Goal: Transaction & Acquisition: Purchase product/service

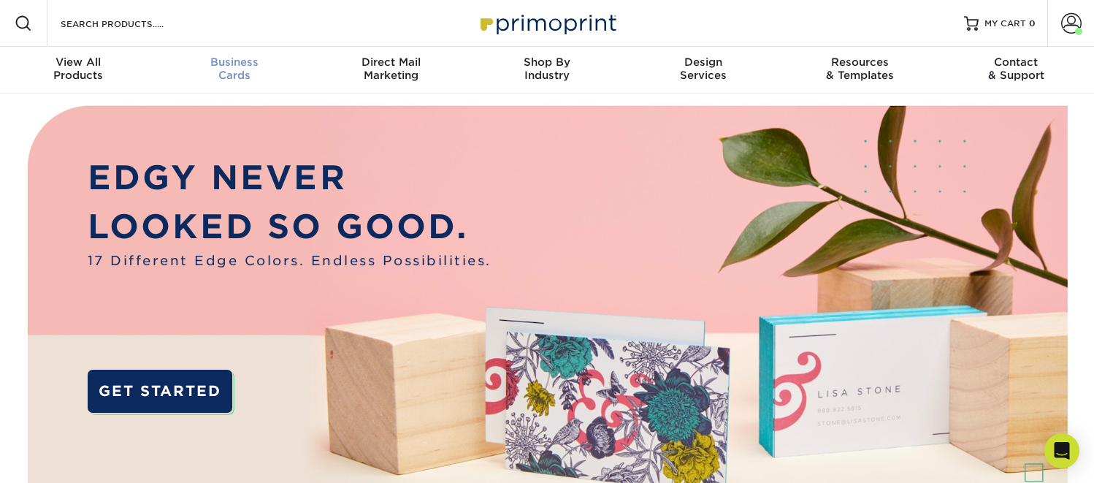
click at [226, 64] on span "Business" at bounding box center [234, 62] width 156 height 13
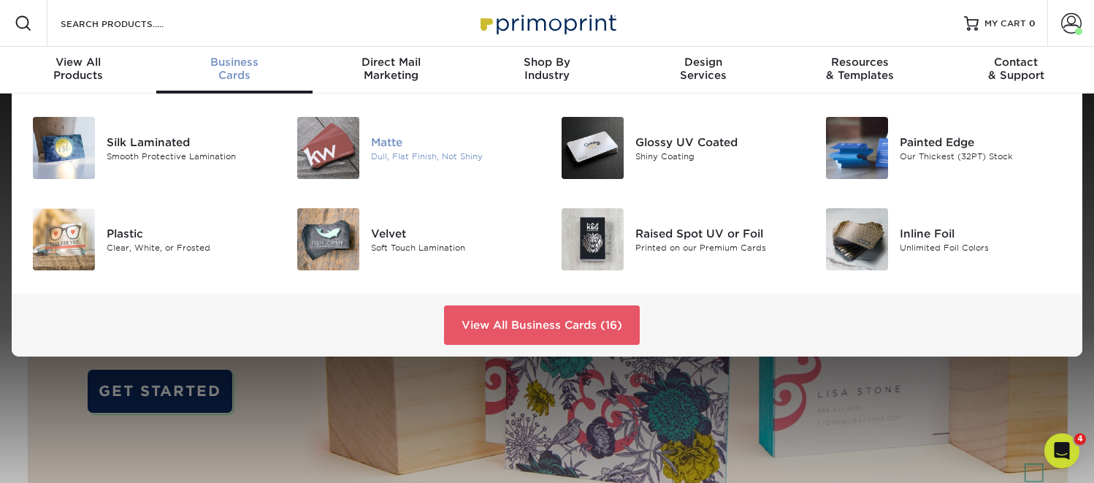
click at [395, 142] on div "Matte" at bounding box center [453, 142] width 165 height 16
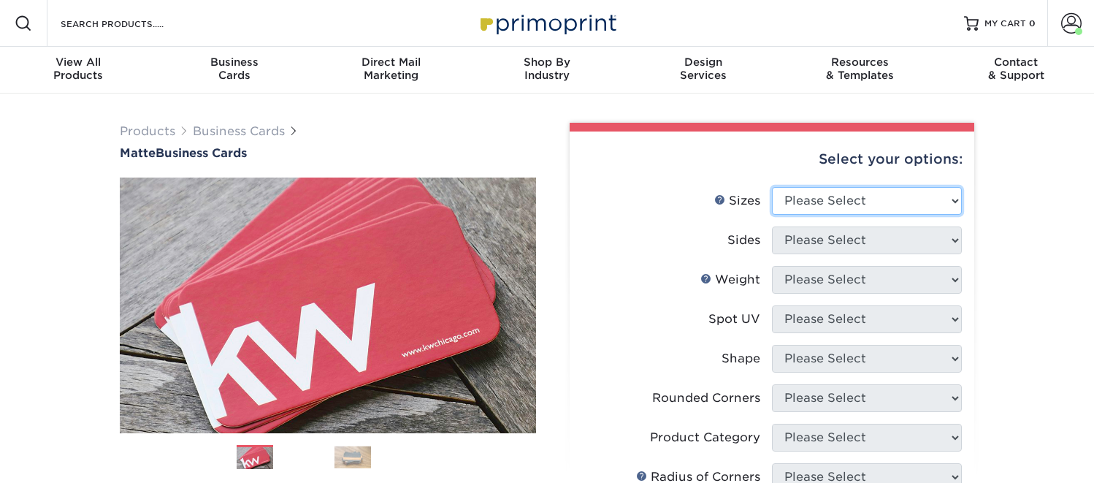
click at [862, 205] on select "Please Select 1.5" x 3.5" - Mini 1.75" x 3.5" - Mini 2" x 2" - Square 2" x 3" -…" at bounding box center [867, 201] width 190 height 28
select select "2.00x3.50"
click at [772, 187] on select "Please Select 1.5" x 3.5" - Mini 1.75" x 3.5" - Mini 2" x 2" - Square 2" x 3" -…" at bounding box center [867, 201] width 190 height 28
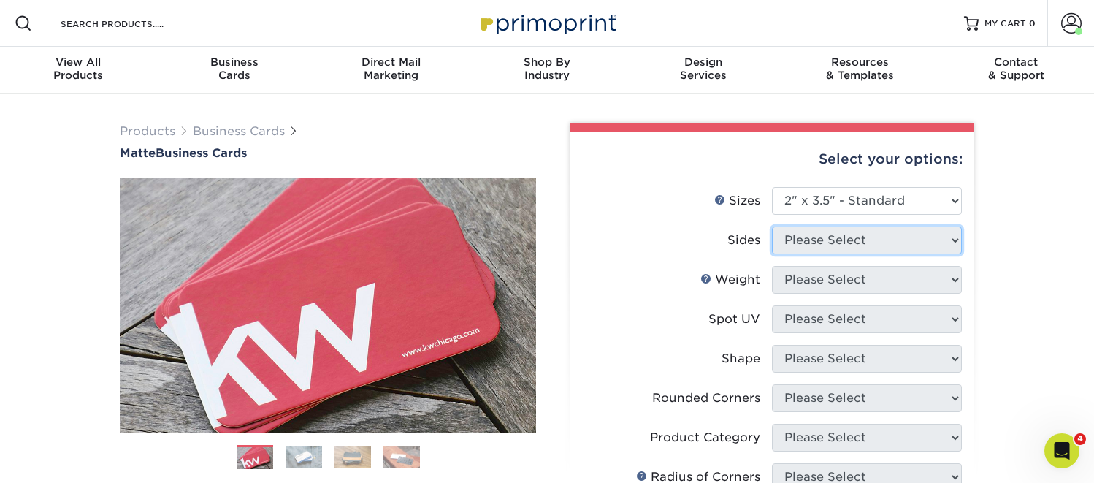
click at [829, 240] on select "Please Select" at bounding box center [867, 240] width 190 height 28
select select "13abbda7-1d64-4f25-8bb2-c179b224825d"
click at [772, 226] on select "Please Select Print Both Sides Print Front Only" at bounding box center [867, 240] width 190 height 28
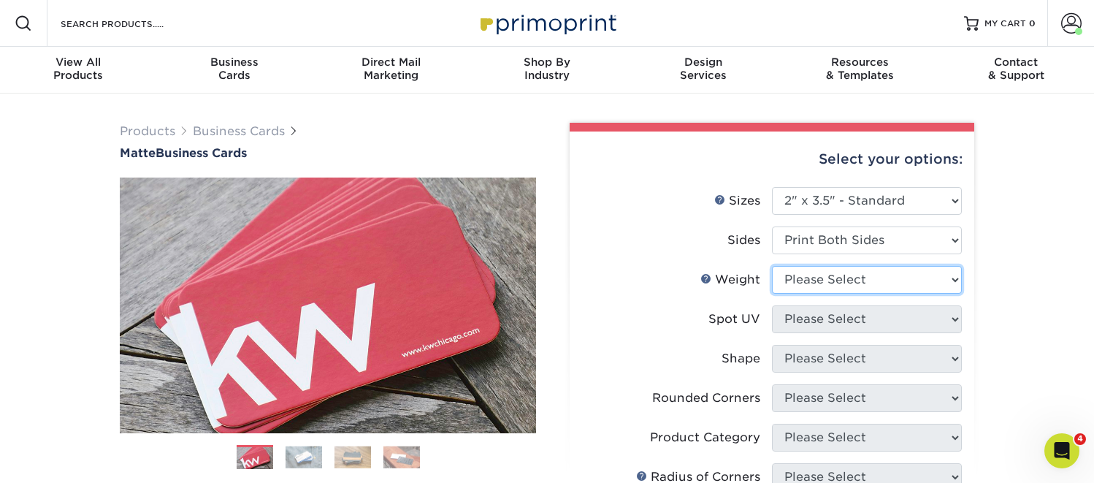
click at [815, 283] on select "Please Select 16PT 14PT" at bounding box center [867, 280] width 190 height 28
select select "16PT"
click at [772, 266] on select "Please Select 16PT 14PT" at bounding box center [867, 280] width 190 height 28
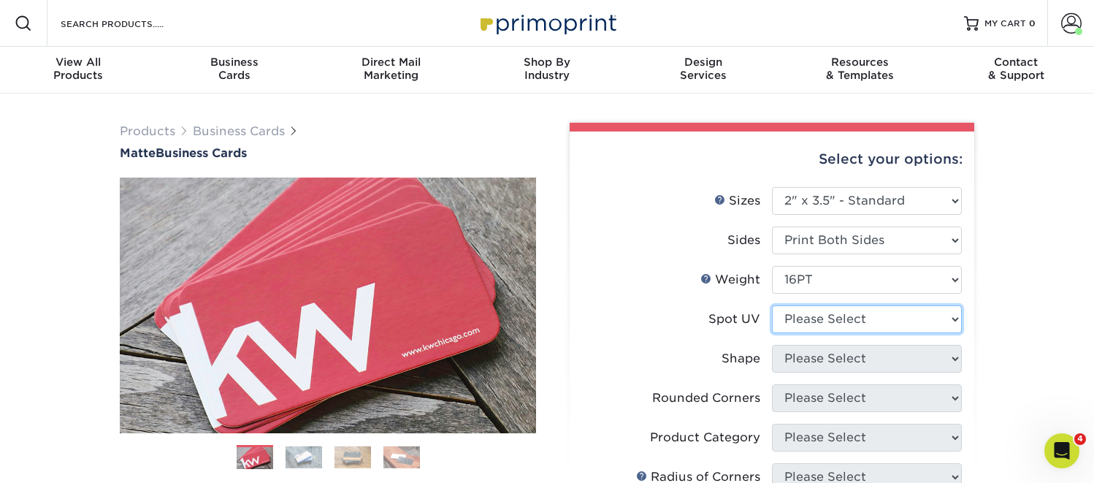
click at [815, 321] on select "Please Select No Spot UV Front and Back (Both Sides) Front Only Back Only" at bounding box center [867, 319] width 190 height 28
select select "3"
click at [772, 305] on select "Please Select No Spot UV Front and Back (Both Sides) Front Only Back Only" at bounding box center [867, 319] width 190 height 28
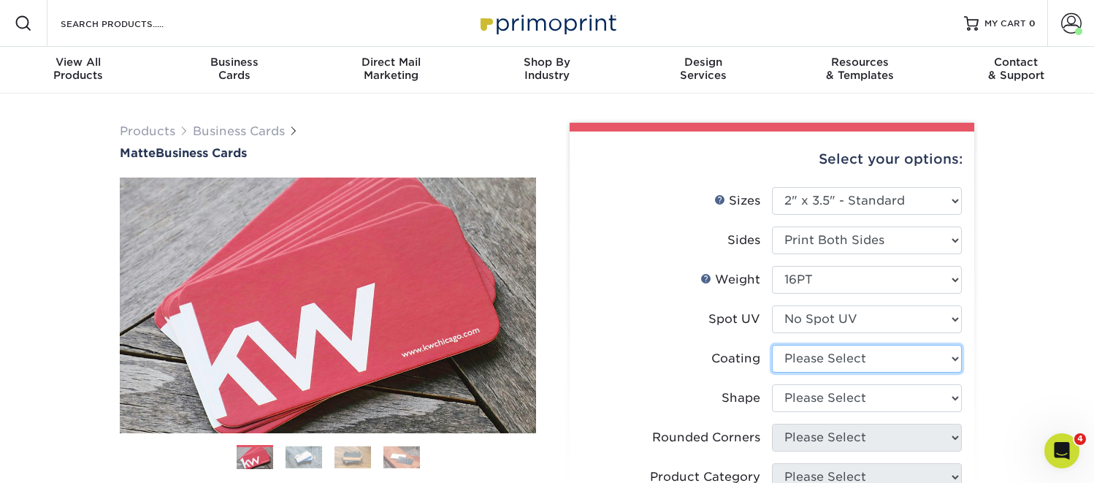
click at [804, 357] on select at bounding box center [867, 359] width 190 height 28
select select "121bb7b5-3b4d-429f-bd8d-bbf80e953313"
click at [772, 345] on select at bounding box center [867, 359] width 190 height 28
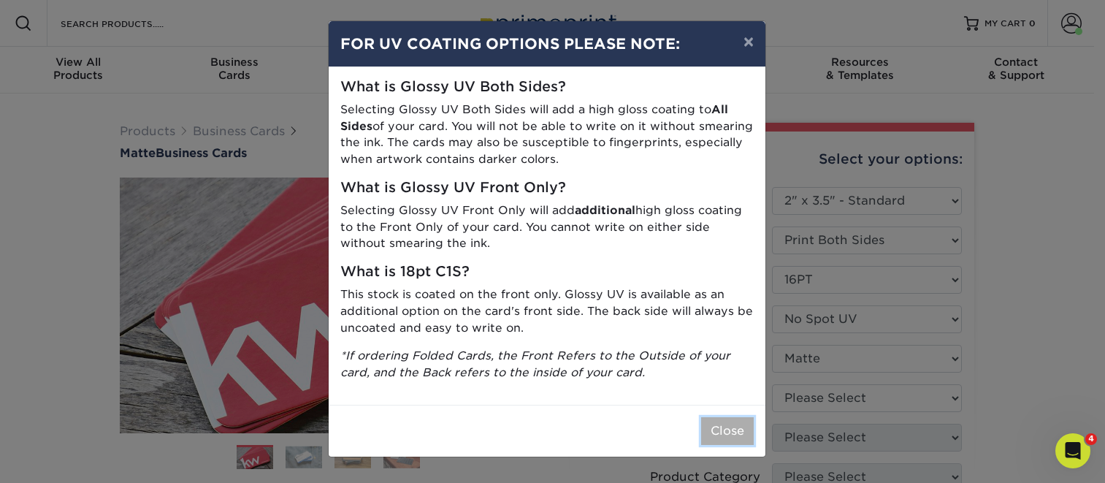
click at [728, 431] on button "Close" at bounding box center [727, 431] width 53 height 28
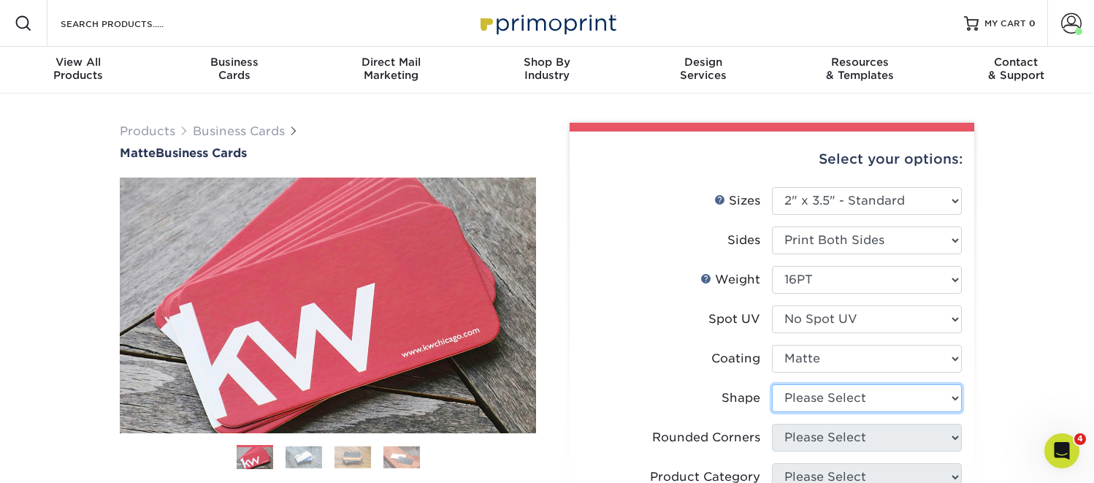
click at [825, 397] on select "Please Select Standard Oval" at bounding box center [867, 398] width 190 height 28
select select "standard"
click at [772, 384] on select "Please Select Standard Oval" at bounding box center [867, 398] width 190 height 28
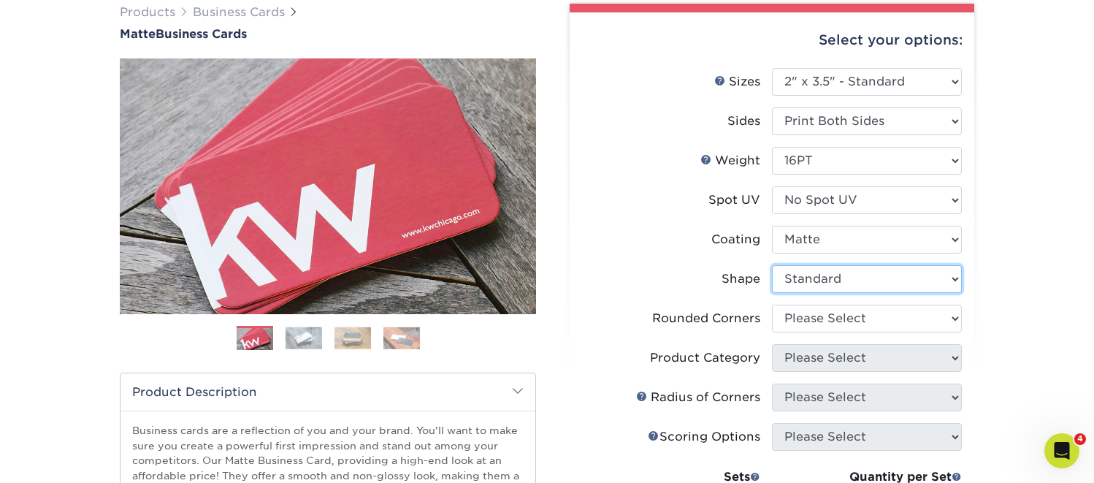
scroll to position [121, 0]
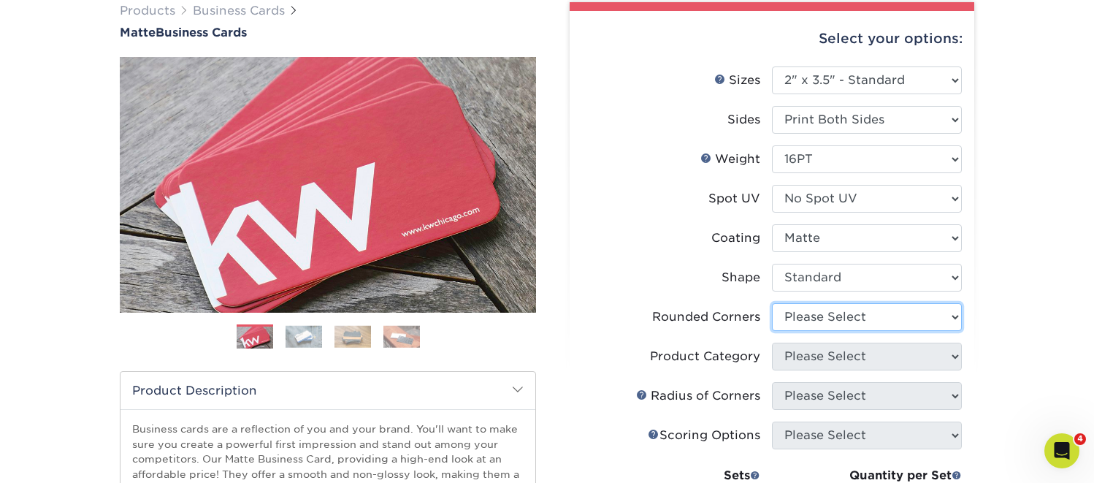
click at [824, 320] on select "Please Select Yes - Round 2 Corners Yes - Round 4 Corners No" at bounding box center [867, 317] width 190 height 28
select select "76a3b848-63b4-4449-aad1-d9e81d5a60f5"
click at [772, 303] on select "Please Select Yes - Round 2 Corners Yes - Round 4 Corners No" at bounding box center [867, 317] width 190 height 28
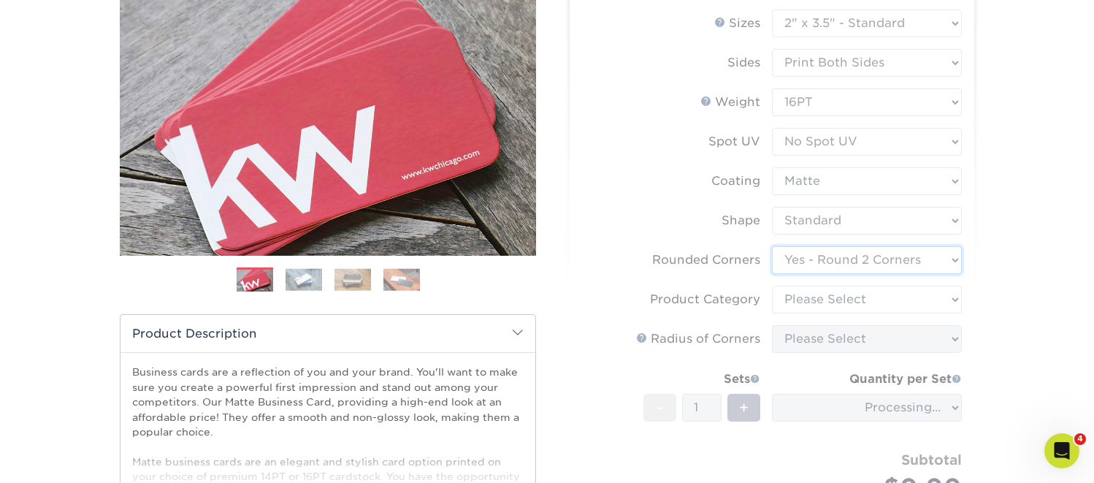
scroll to position [236, 0]
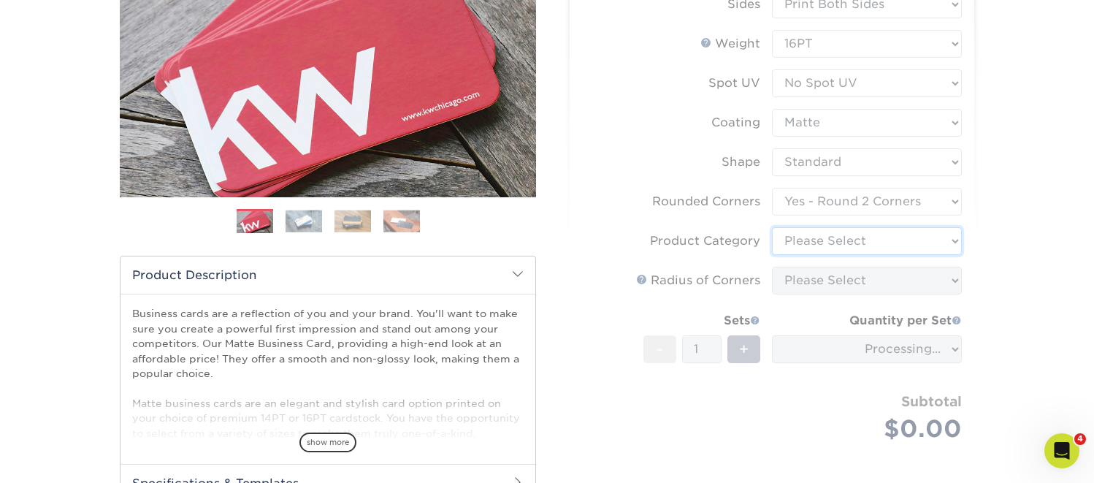
click at [837, 250] on select "Please Select Business Cards" at bounding box center [867, 241] width 190 height 28
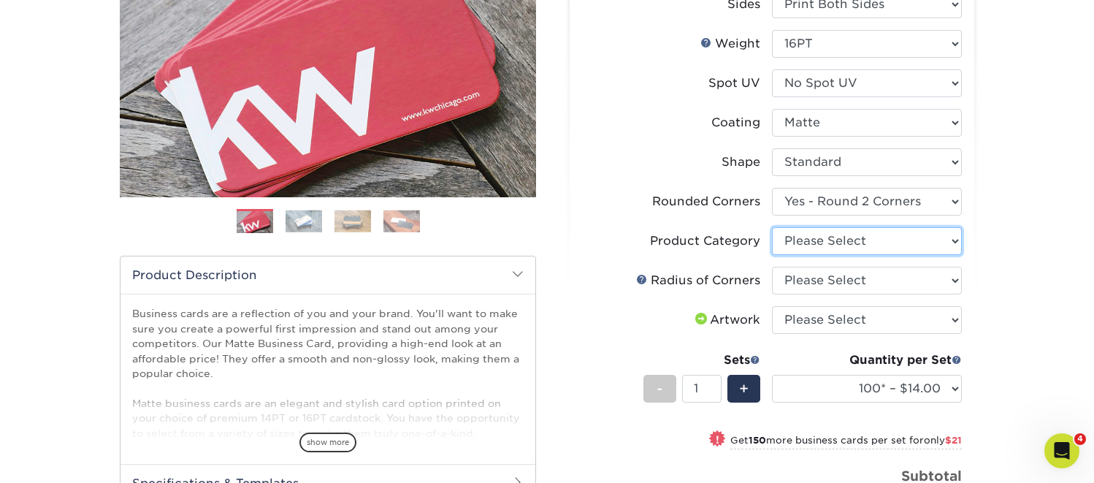
select select "3b5148f1-0588-4f88-a218-97bcfdce65c1"
click at [772, 227] on select "Please Select Business Cards" at bounding box center [867, 241] width 190 height 28
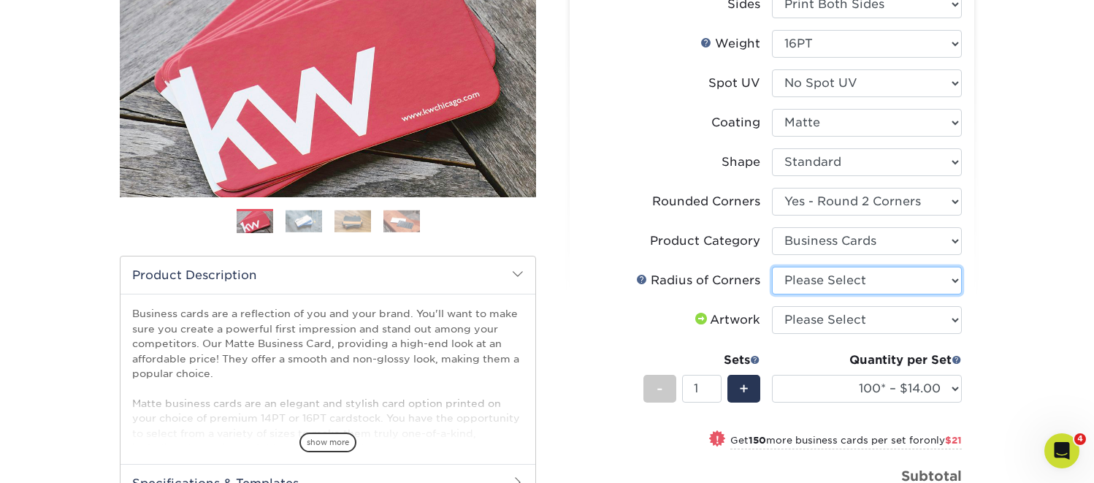
click at [832, 279] on select "Please Select Rounded 1/8" Rounded 1/4"" at bounding box center [867, 281] width 190 height 28
select select "479fbfe7-6a0c-4895-8c9a-81739b7486c9"
click at [772, 267] on select "Please Select Rounded 1/8" Rounded 1/4"" at bounding box center [867, 281] width 190 height 28
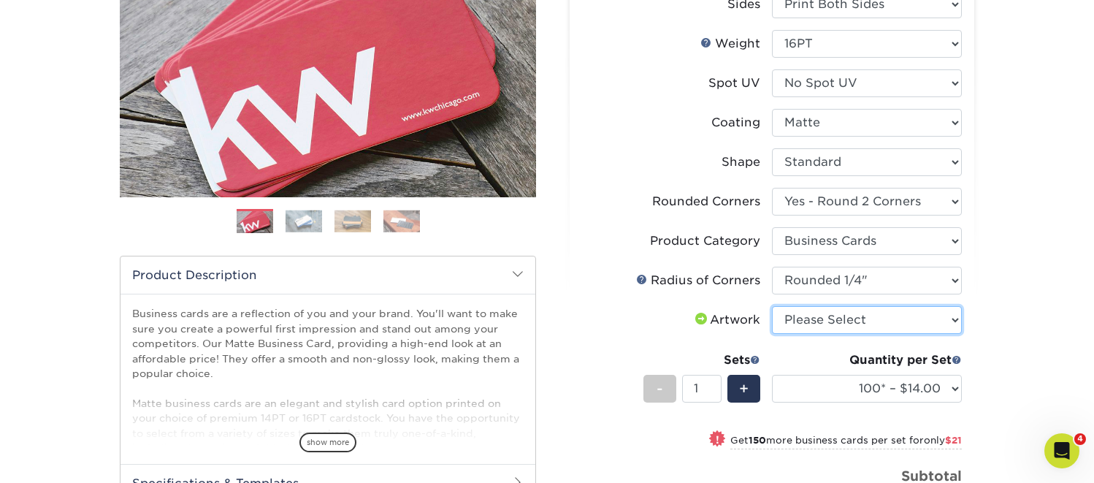
click at [806, 322] on select "Please Select I will upload files I need a design - $100" at bounding box center [867, 320] width 190 height 28
select select "upload"
click at [772, 306] on select "Please Select I will upload files I need a design - $100" at bounding box center [867, 320] width 190 height 28
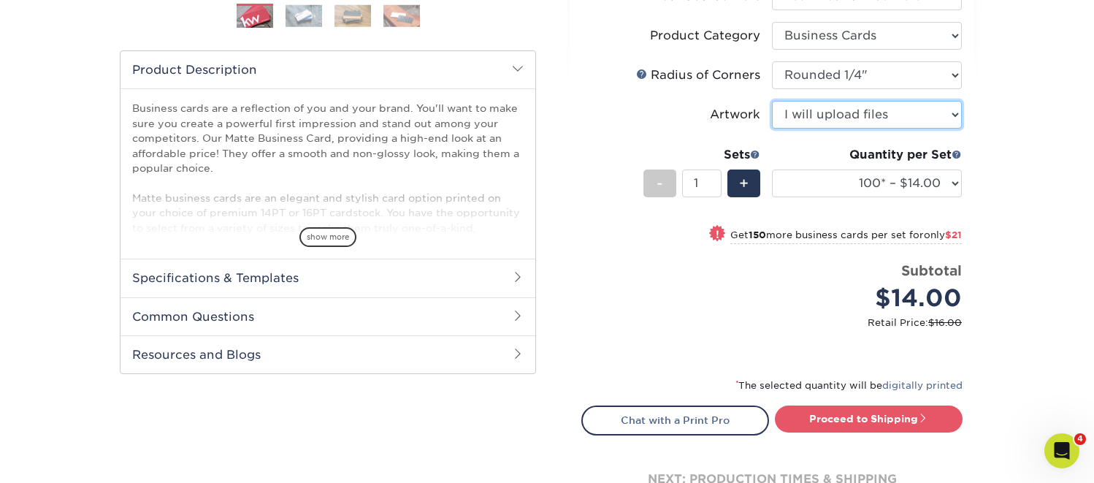
scroll to position [460, 0]
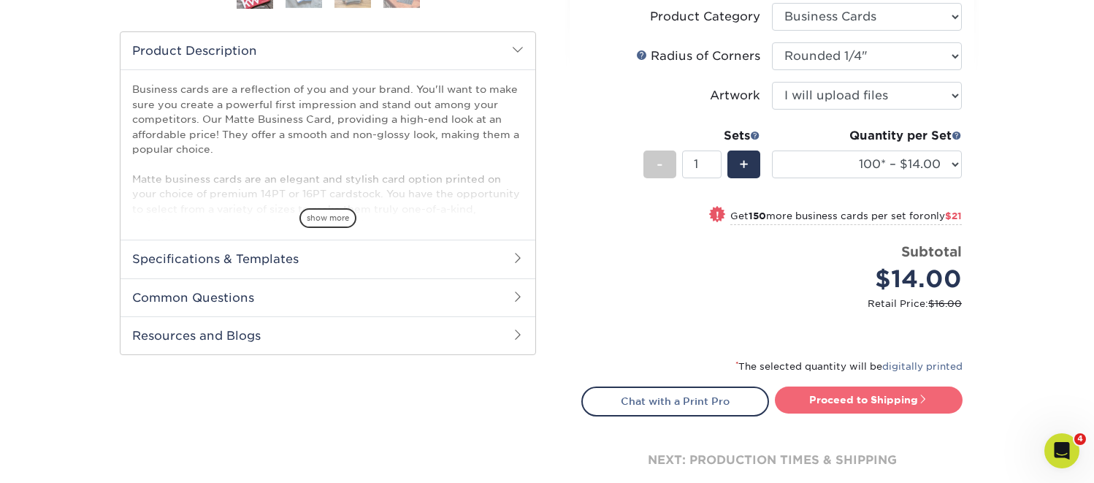
click at [869, 402] on link "Proceed to Shipping" at bounding box center [869, 399] width 188 height 26
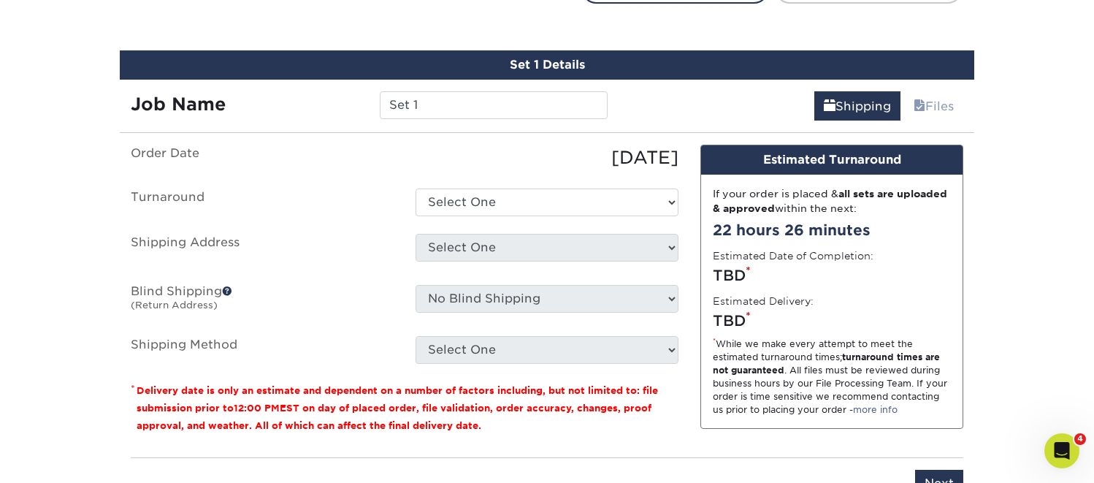
scroll to position [886, 0]
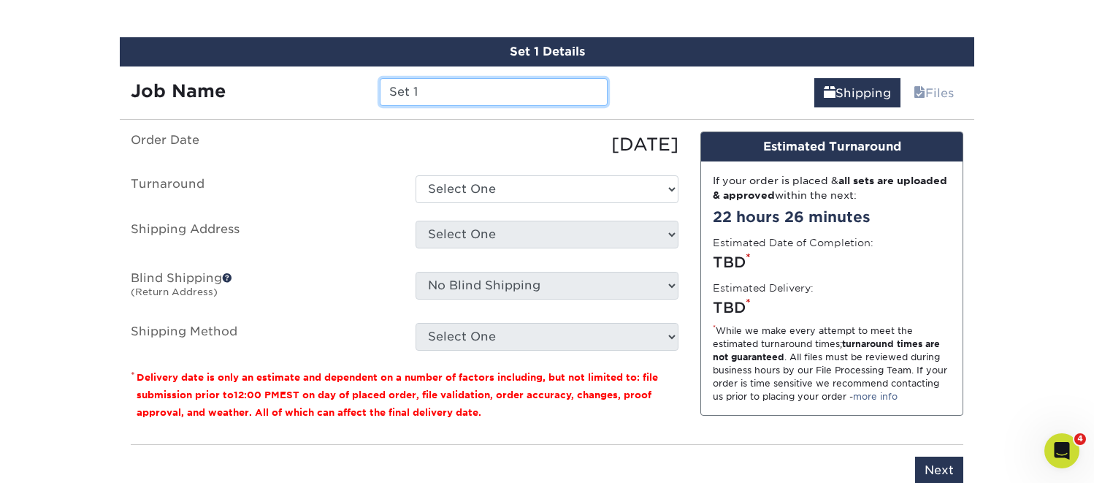
click at [438, 90] on input "Set 1" at bounding box center [493, 92] width 227 height 28
type input "[PERSON_NAME] Bus Cards"
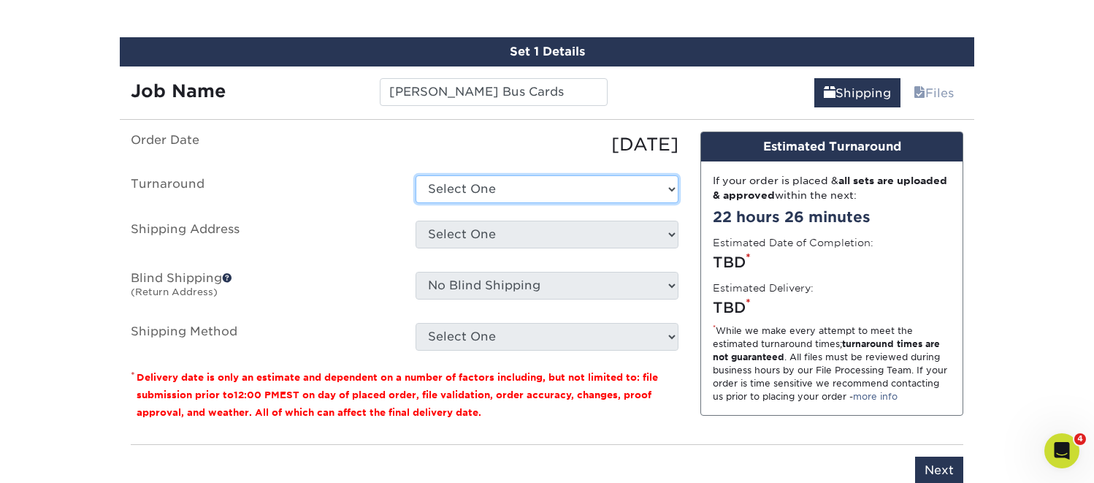
click at [449, 186] on select "Select One 2-4 Business Days 2 Day Next Business Day" at bounding box center [547, 189] width 263 height 28
select select "1a14f52c-e88e-4b57-988e-4a9ef63b1916"
click at [416, 175] on select "Select One 2-4 Business Days 2 Day Next Business Day" at bounding box center [547, 189] width 263 height 28
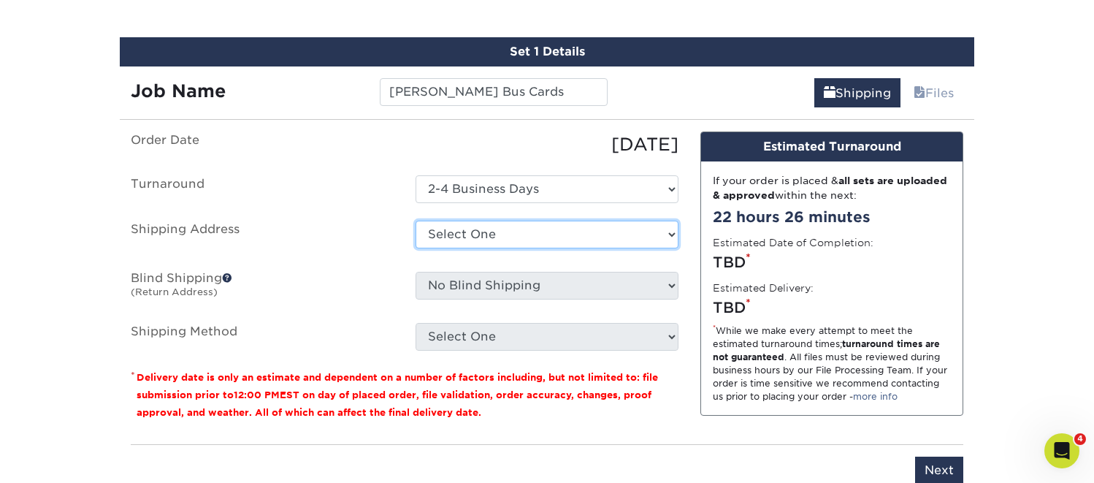
click at [432, 229] on select "Select One Adriana Segura Alex Cooper Alyssa Spath Amber O'Briant Amber O'Brian…" at bounding box center [547, 235] width 263 height 28
select select "161557"
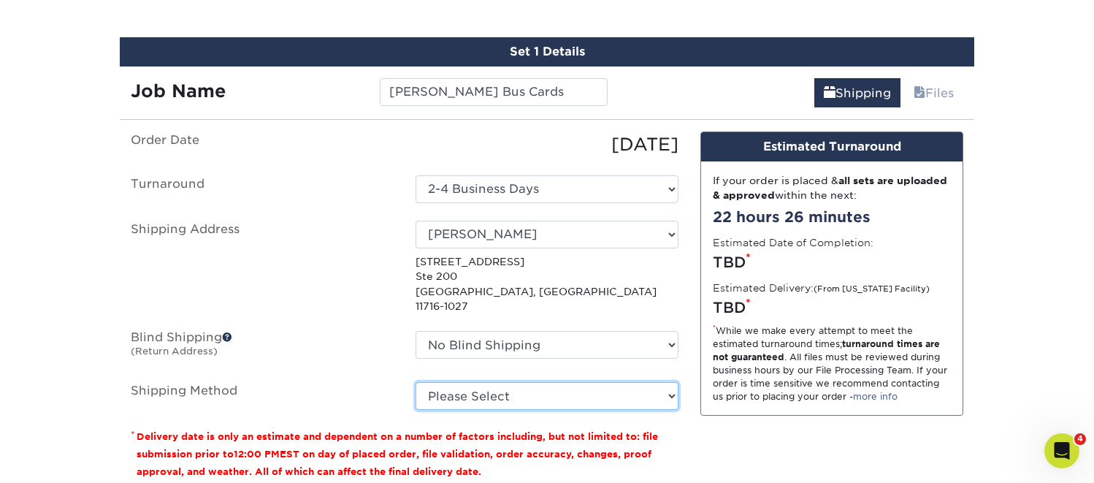
click at [553, 386] on select "Please Select Ground Shipping (+$7.84) 3 Day Shipping Service (+$15.33) 2 Day A…" at bounding box center [547, 396] width 263 height 28
select select "03"
click at [416, 382] on select "Please Select Ground Shipping (+$7.84) 3 Day Shipping Service (+$15.33) 2 Day A…" at bounding box center [547, 396] width 263 height 28
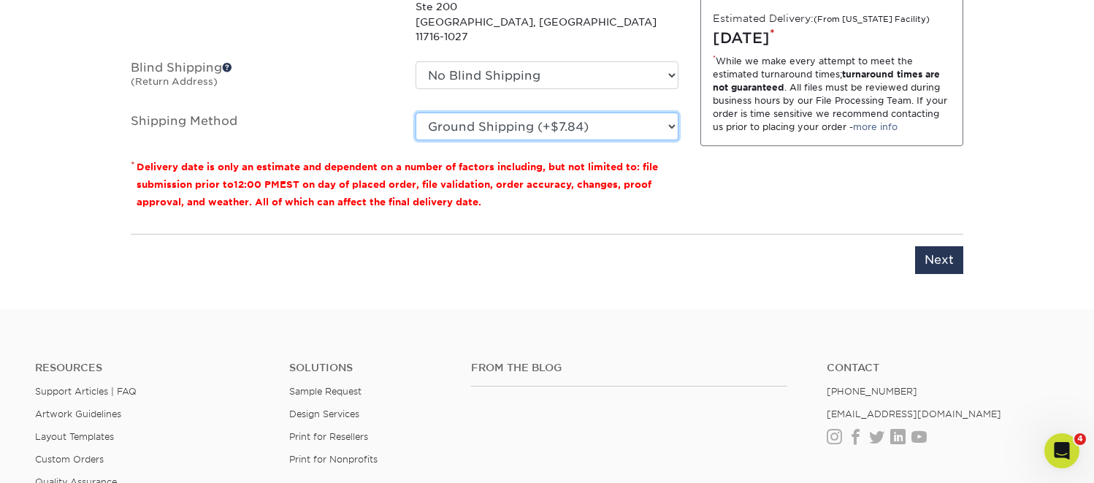
scroll to position [1264, 0]
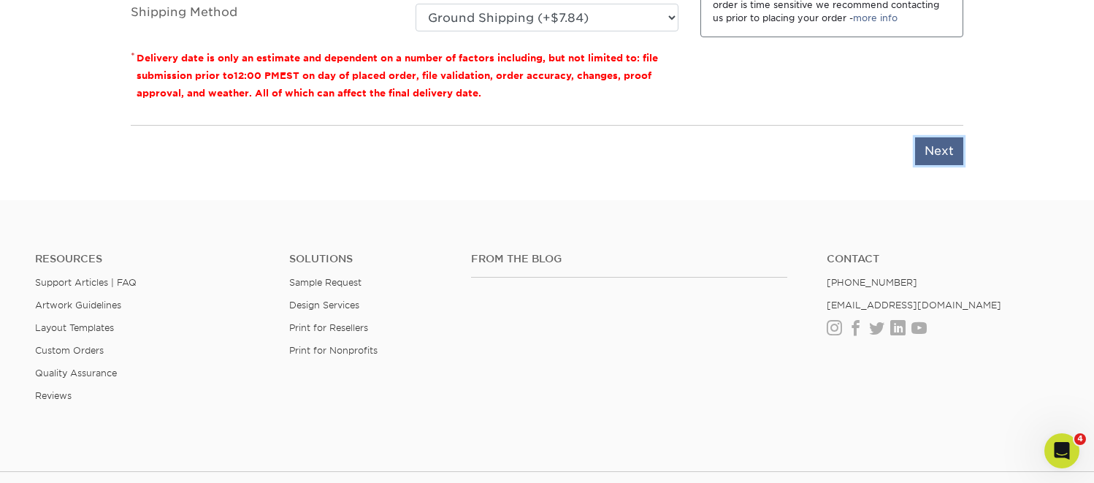
click at [930, 137] on input "Next" at bounding box center [939, 151] width 48 height 28
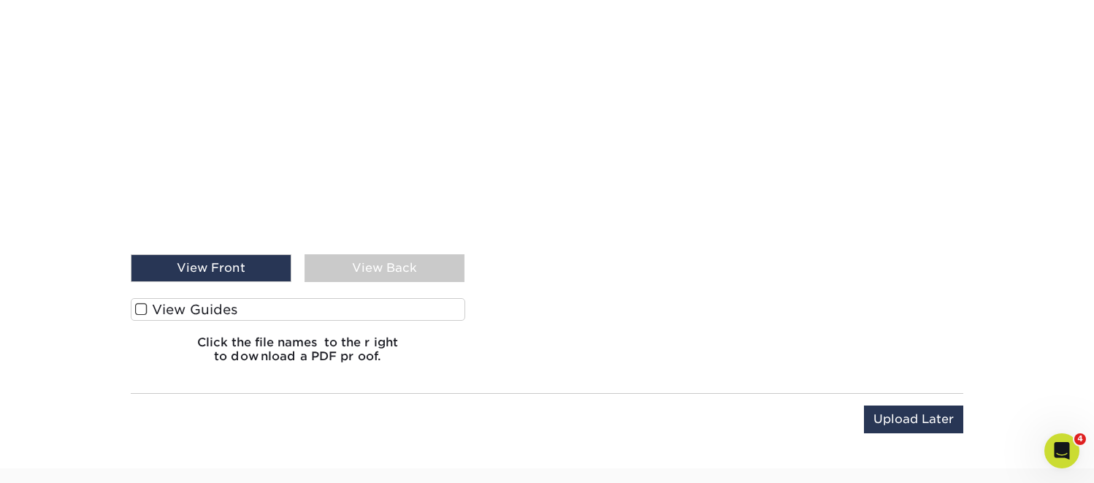
scroll to position [1401, 0]
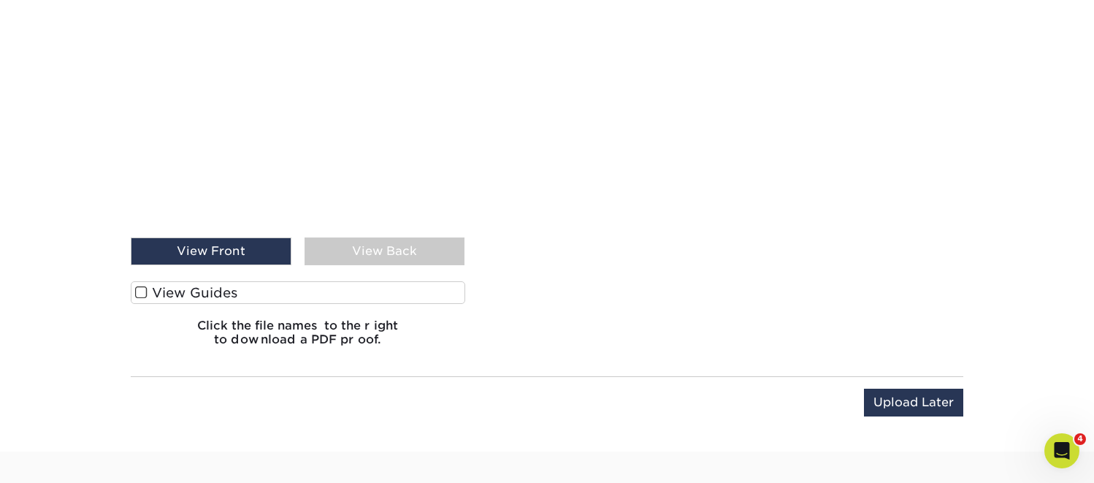
click at [395, 244] on div "View Back" at bounding box center [385, 251] width 161 height 28
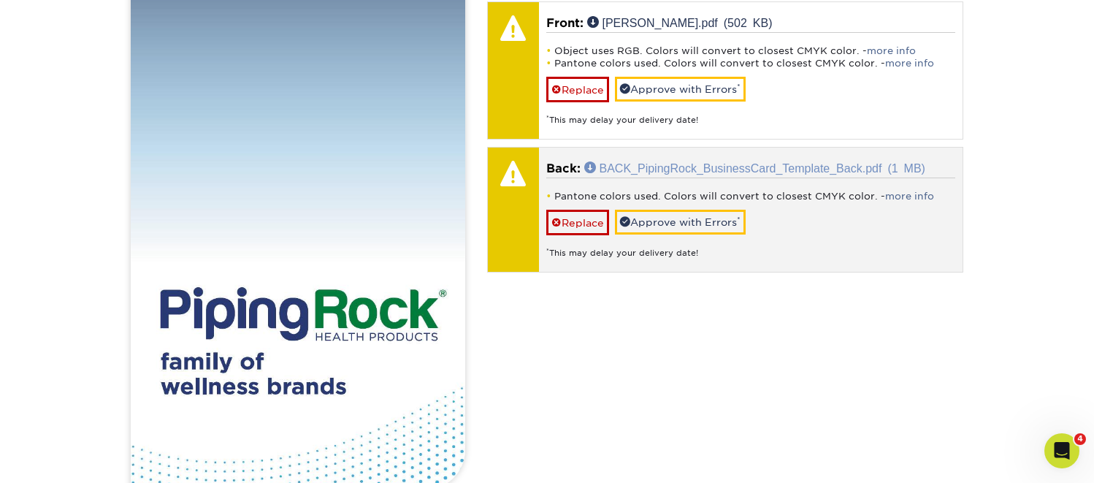
scroll to position [1079, 0]
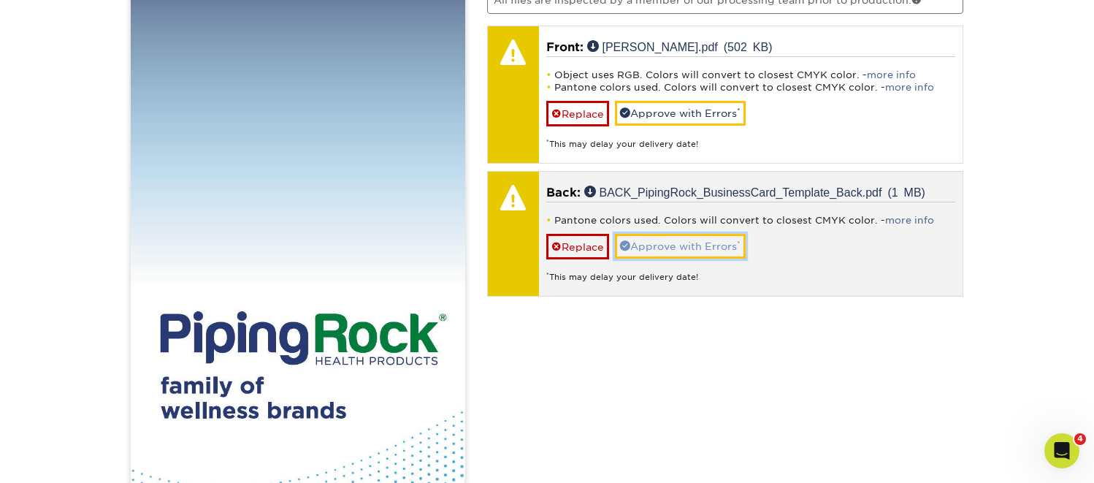
click at [683, 240] on link "Approve with Errors *" at bounding box center [680, 246] width 131 height 25
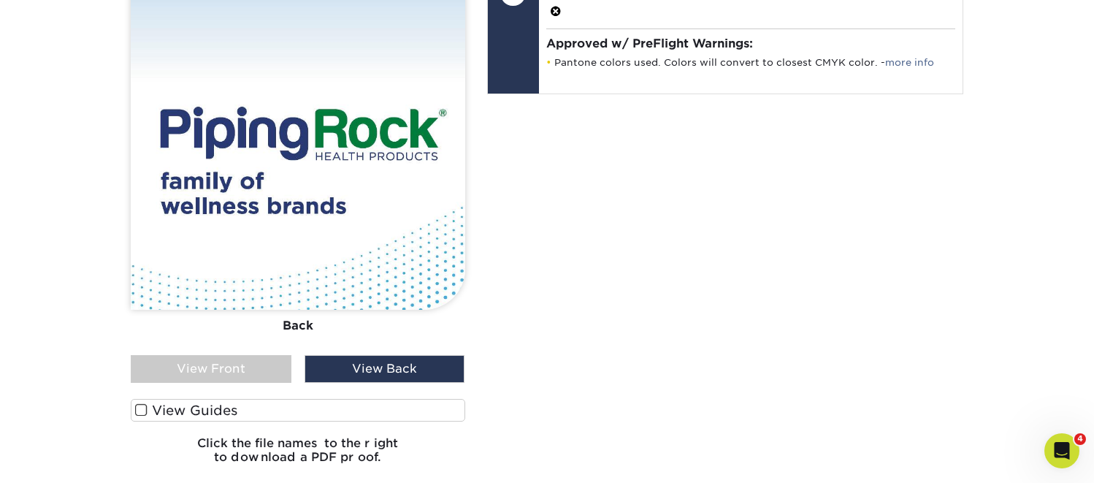
scroll to position [1365, 0]
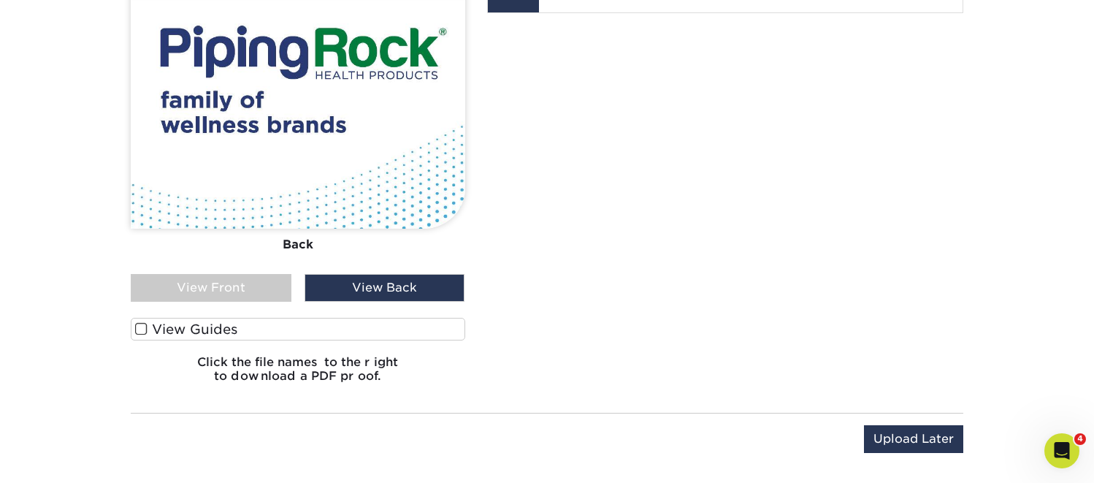
click at [265, 290] on div "View Front" at bounding box center [211, 288] width 161 height 28
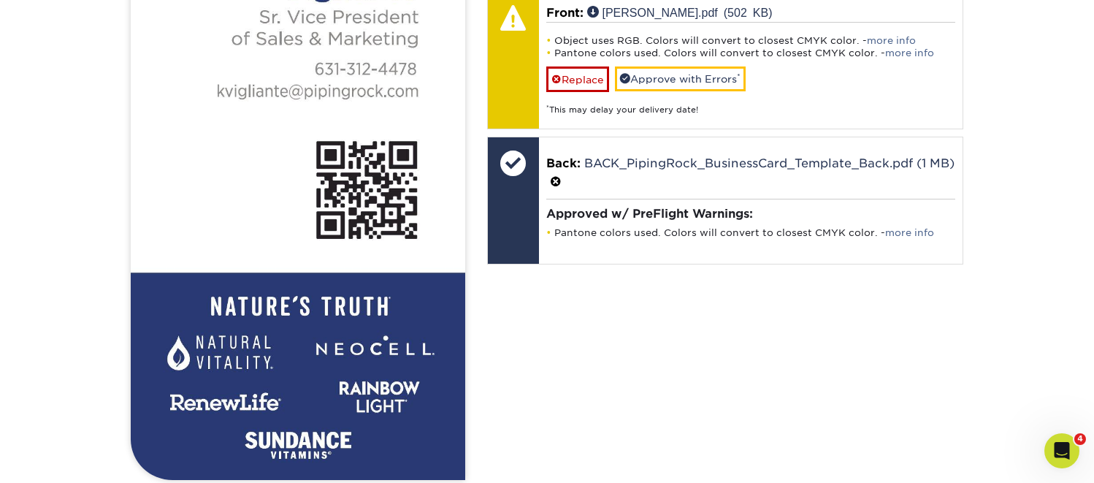
scroll to position [1039, 0]
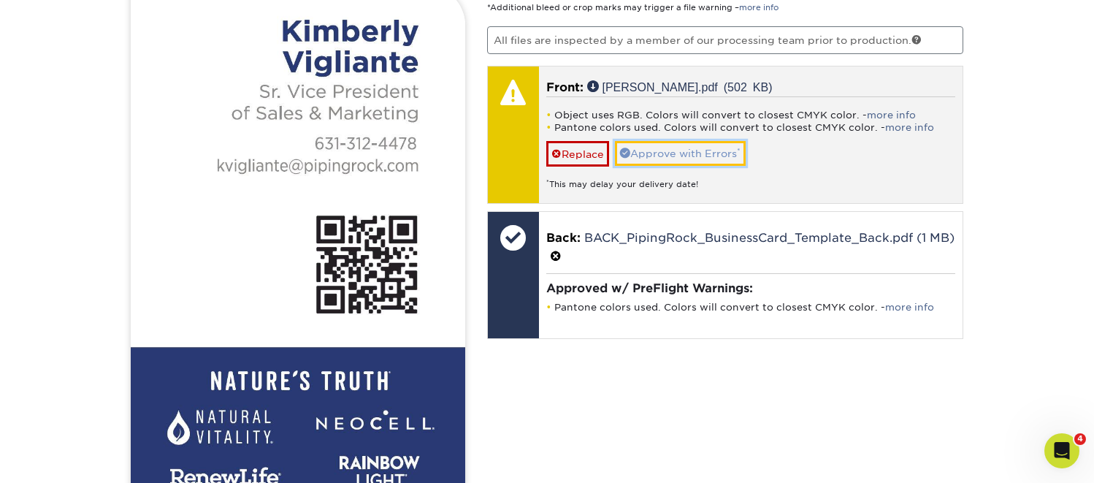
click at [664, 153] on link "Approve with Errors *" at bounding box center [680, 153] width 131 height 25
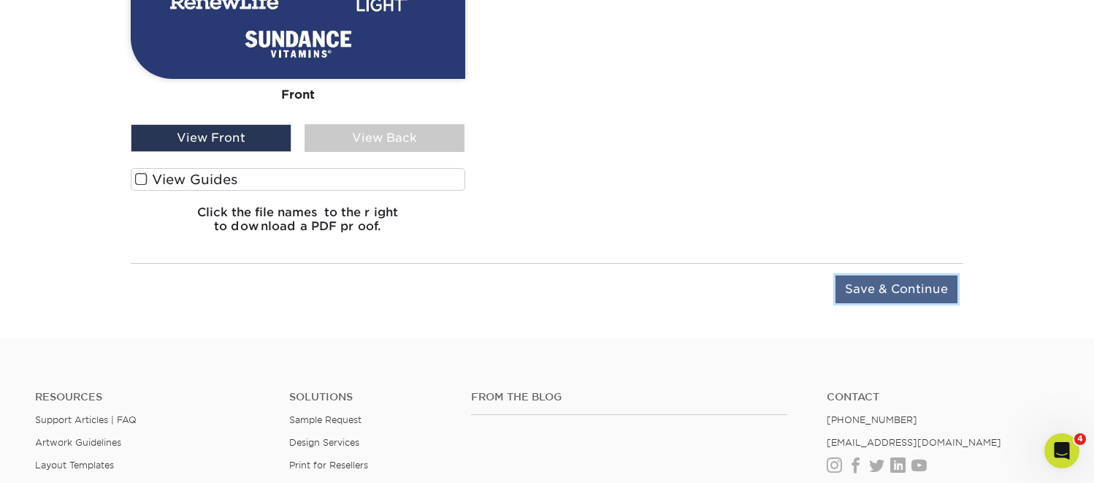
click at [911, 281] on input "Save & Continue" at bounding box center [897, 289] width 122 height 28
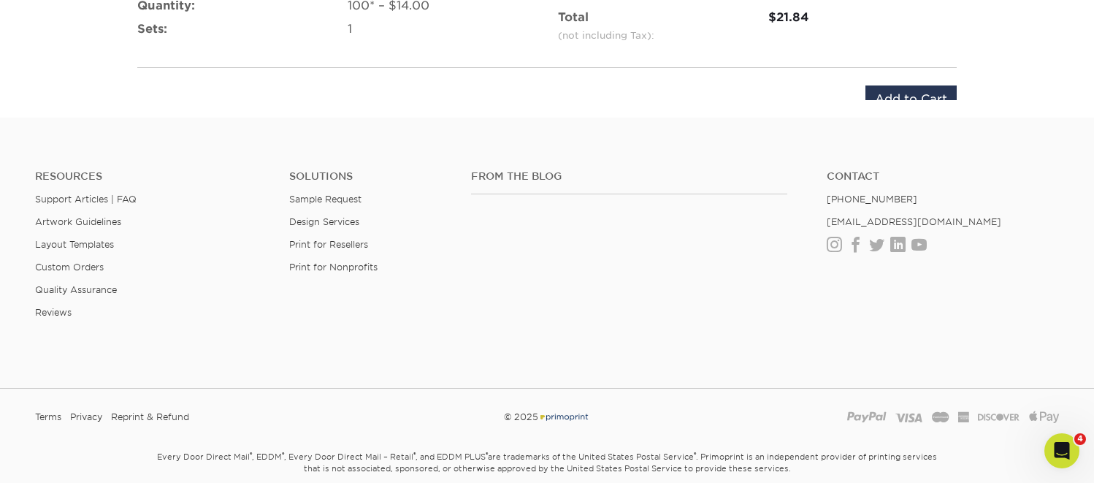
scroll to position [1218, 0]
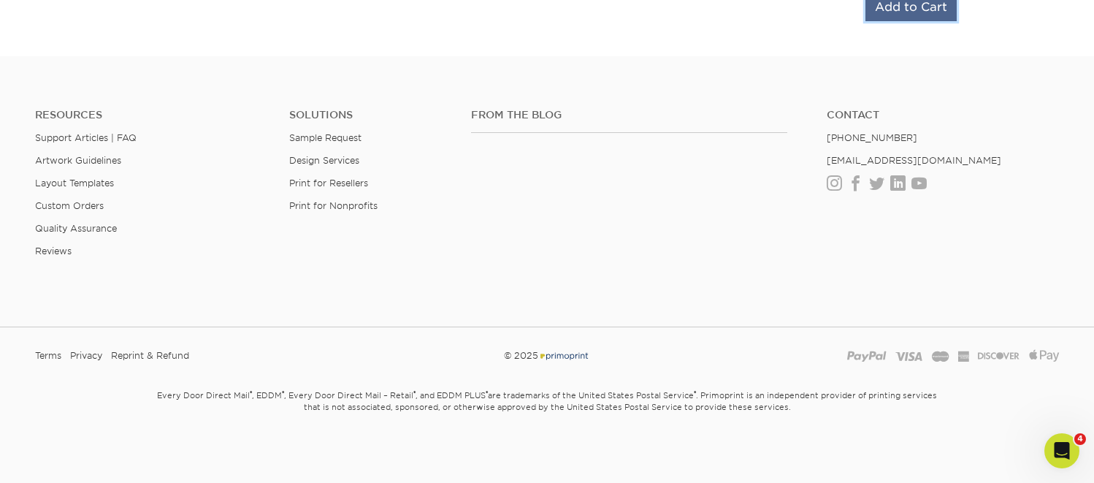
click at [908, 16] on input "Add to Cart" at bounding box center [911, 7] width 91 height 28
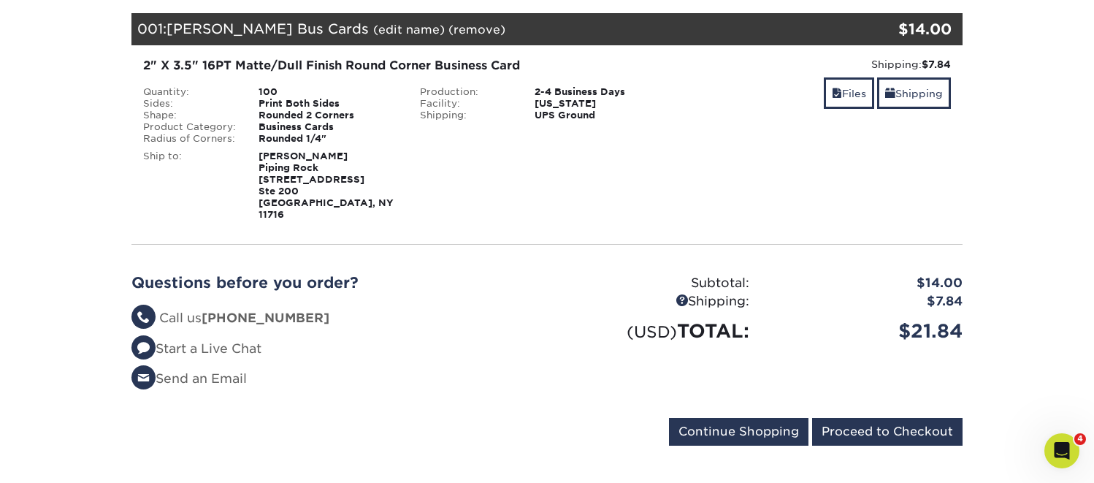
scroll to position [223, 0]
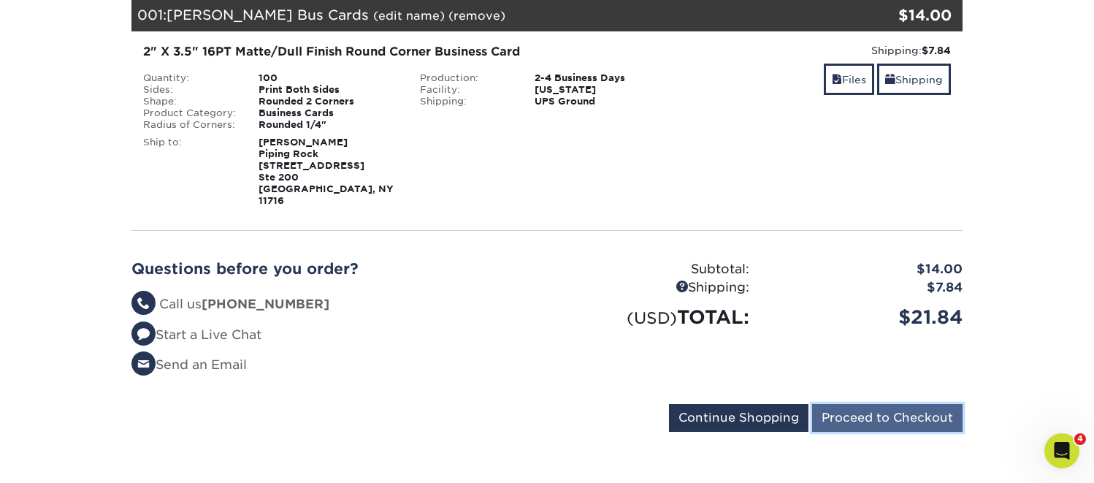
click at [890, 419] on input "Proceed to Checkout" at bounding box center [887, 418] width 150 height 28
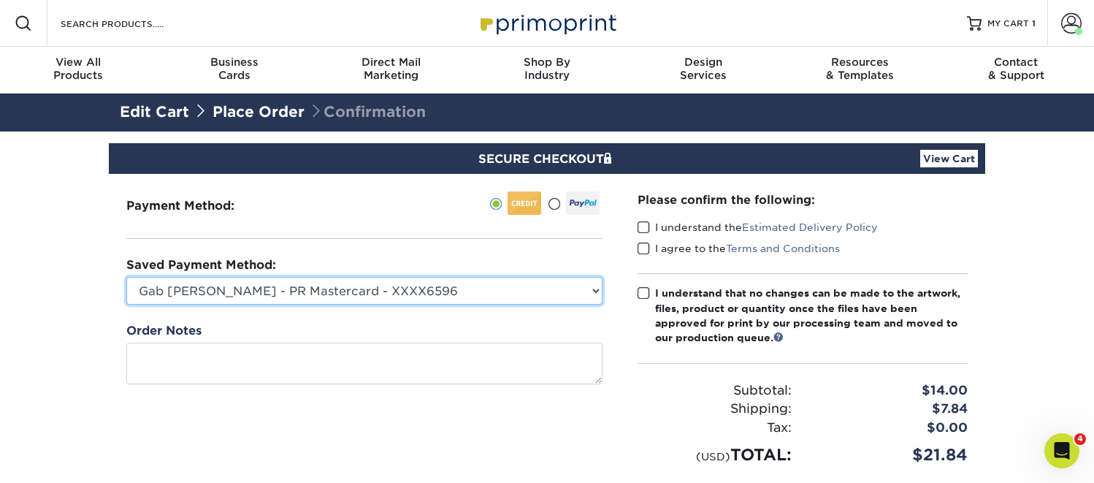
click at [436, 293] on select "Gab Carrillo - PR Mastercard - XXXX6596 Accounting Corp CC - XXXX4846 MasterCar…" at bounding box center [364, 291] width 476 height 28
select select "74586"
click at [126, 277] on select "Gab Carrillo - PR Mastercard - XXXX6596 Accounting Corp CC - XXXX4846 MasterCar…" at bounding box center [364, 291] width 476 height 28
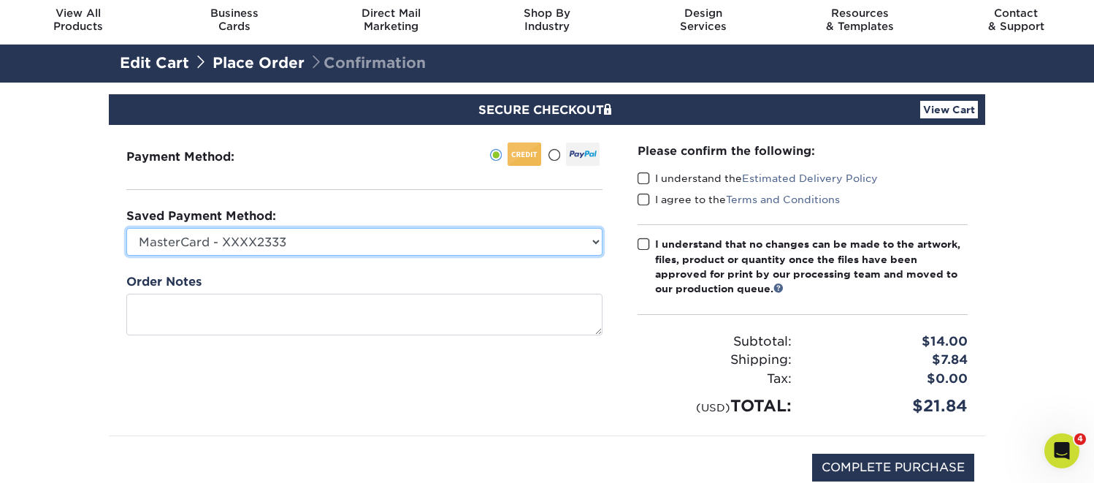
scroll to position [49, 0]
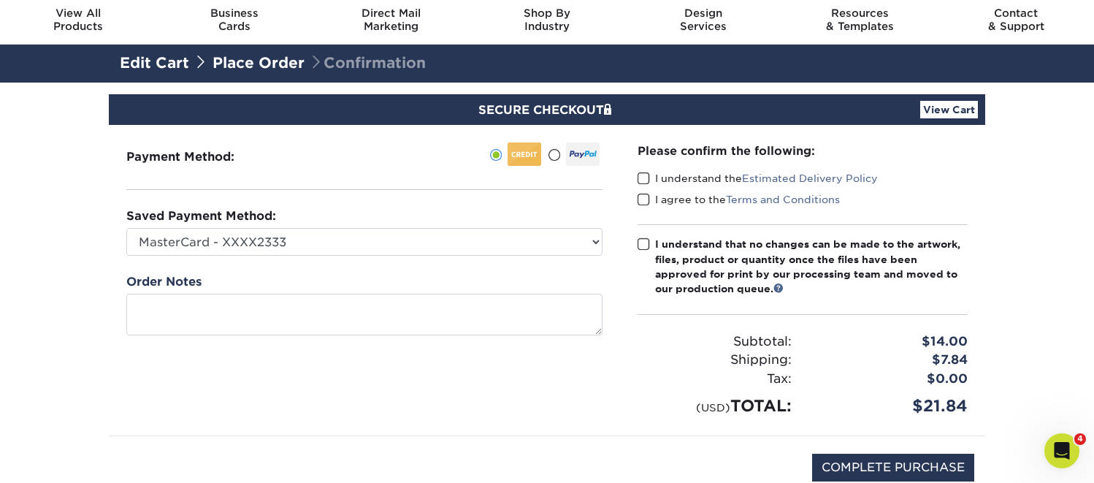
click at [646, 178] on label "I understand the Estimated Delivery Policy" at bounding box center [758, 178] width 240 height 15
click at [0, 0] on input "I understand the Estimated Delivery Policy" at bounding box center [0, 0] width 0 height 0
drag, startPoint x: 645, startPoint y: 191, endPoint x: 641, endPoint y: 213, distance: 21.5
click at [644, 196] on label "I agree to the Terms and Conditions" at bounding box center [739, 199] width 202 height 15
click at [0, 0] on input "I agree to the Terms and Conditions" at bounding box center [0, 0] width 0 height 0
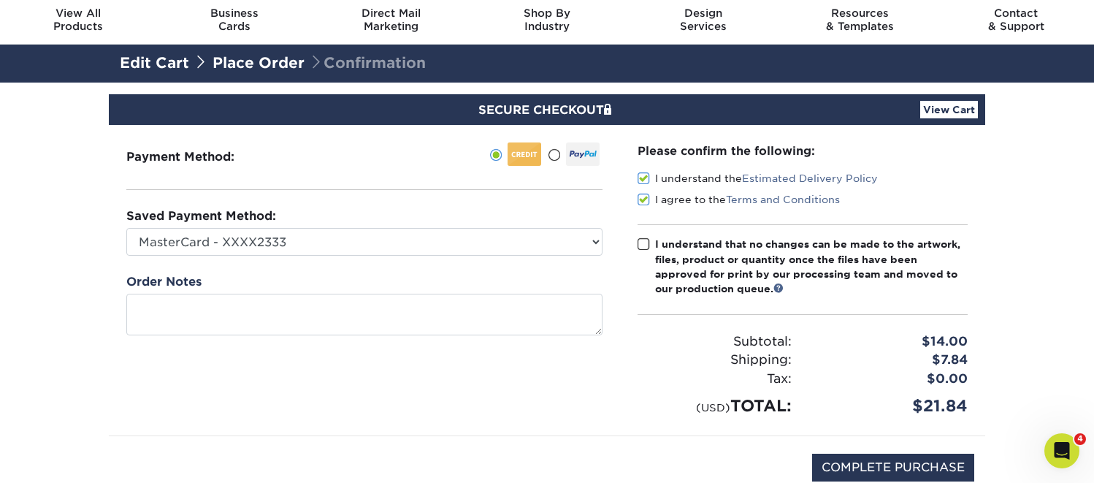
click at [643, 245] on span at bounding box center [644, 244] width 12 height 14
click at [0, 0] on input "I understand that no changes can be made to the artwork, files, product or quan…" at bounding box center [0, 0] width 0 height 0
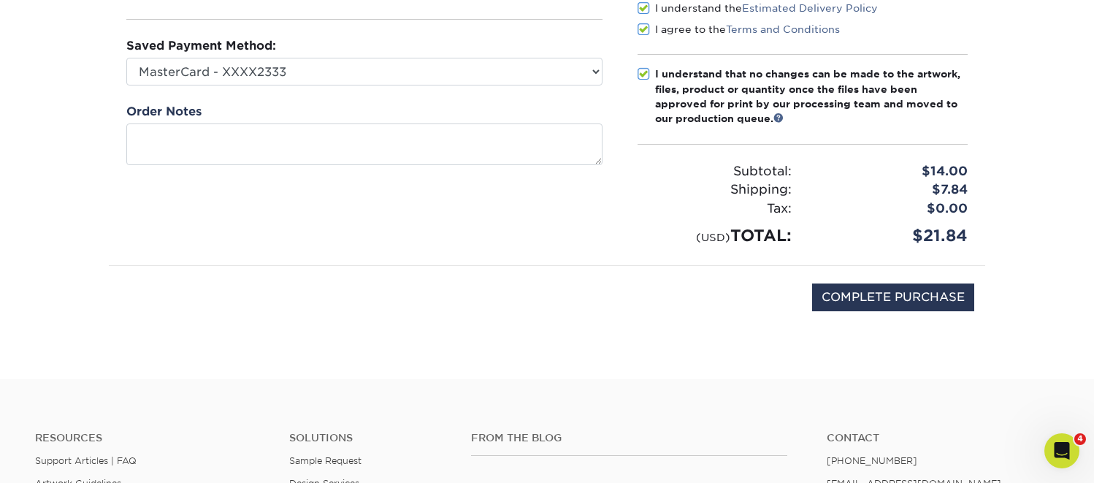
scroll to position [220, 0]
click at [874, 296] on input "COMPLETE PURCHASE" at bounding box center [893, 297] width 162 height 28
type input "PROCESSING, PLEASE WAIT..."
